Goal: Task Accomplishment & Management: Manage account settings

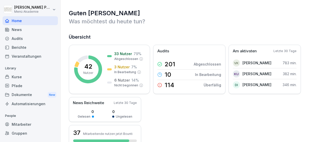
click at [29, 124] on div "Mitarbeiter" at bounding box center [30, 124] width 55 height 9
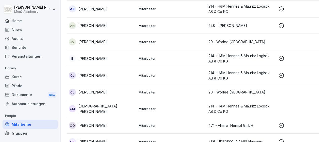
scroll to position [177, 0]
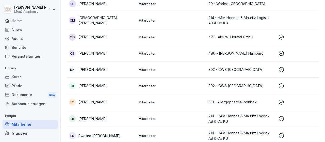
click at [118, 119] on div "EB [PERSON_NAME]" at bounding box center [102, 118] width 66 height 7
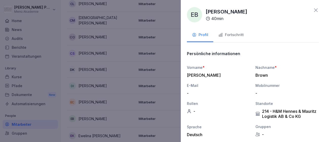
click at [223, 37] on div "Fortschritt" at bounding box center [230, 35] width 25 height 6
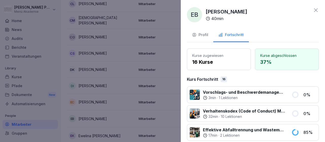
click at [316, 9] on icon at bounding box center [316, 10] width 6 height 6
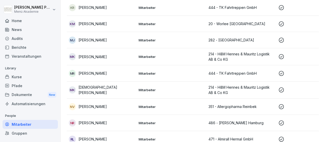
scroll to position [471, 0]
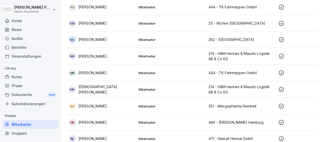
click at [93, 89] on p "[DEMOGRAPHIC_DATA][PERSON_NAME]" at bounding box center [106, 89] width 56 height 11
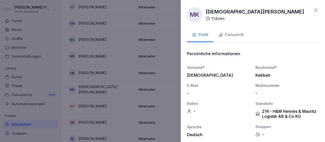
click at [237, 34] on div "Fortschritt" at bounding box center [230, 35] width 25 height 6
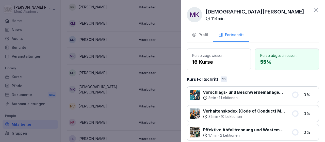
click at [317, 9] on icon at bounding box center [316, 10] width 4 height 4
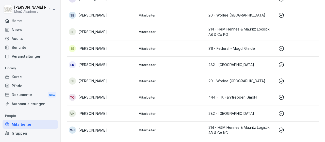
scroll to position [434, 0]
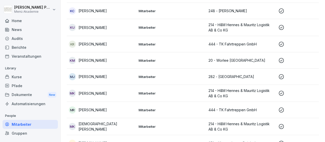
click at [96, 27] on p "[PERSON_NAME]" at bounding box center [92, 27] width 28 height 5
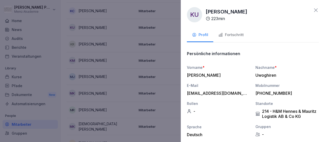
click at [220, 33] on icon "button" at bounding box center [220, 35] width 5 height 5
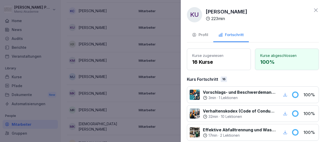
click at [317, 9] on icon at bounding box center [316, 10] width 4 height 4
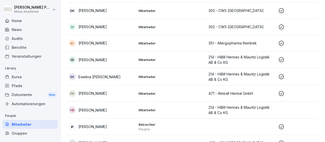
scroll to position [147, 0]
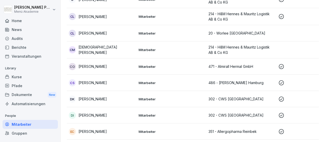
click at [90, 49] on p "[DEMOGRAPHIC_DATA][PERSON_NAME]" at bounding box center [106, 49] width 56 height 11
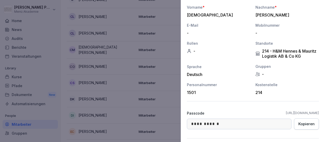
scroll to position [79, 0]
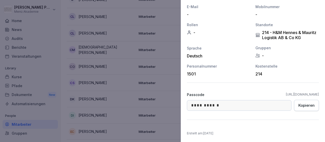
drag, startPoint x: 319, startPoint y: 93, endPoint x: 254, endPoint y: 95, distance: 64.5
click at [254, 95] on div "**********" at bounding box center [253, 71] width 144 height 142
copy link "[URL][DOMAIN_NAME]"
click at [302, 105] on div "Kopieren" at bounding box center [306, 106] width 16 height 6
click at [286, 94] on link "[URL][DOMAIN_NAME]" at bounding box center [302, 94] width 33 height 5
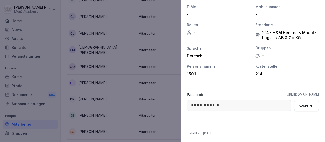
click at [305, 128] on div "**********" at bounding box center [253, 71] width 144 height 142
click at [307, 107] on div "Kopieren" at bounding box center [306, 106] width 16 height 6
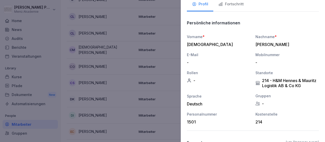
scroll to position [20, 0]
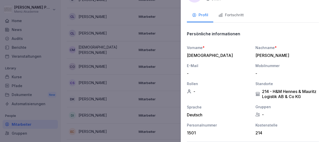
click at [236, 15] on div "Fortschritt" at bounding box center [230, 15] width 25 height 6
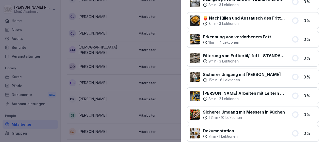
scroll to position [21, 0]
